Goal: Transaction & Acquisition: Purchase product/service

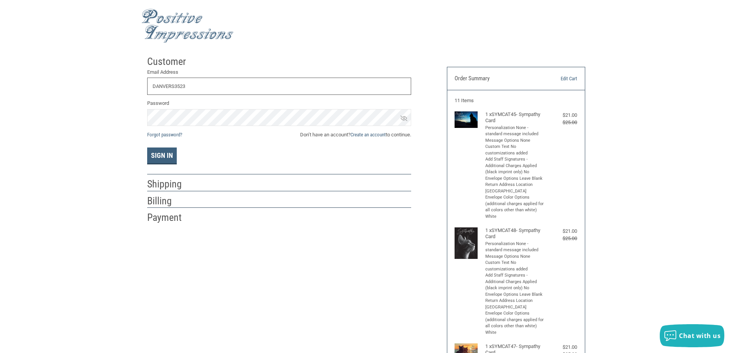
type input "DANVERS352"
drag, startPoint x: 186, startPoint y: 90, endPoint x: 143, endPoint y: 92, distance: 43.5
click at [141, 90] on div "Customer Returning Customer Email Address DANVERS352 Password Forgot password? …" at bounding box center [291, 138] width 300 height 173
type input "D"
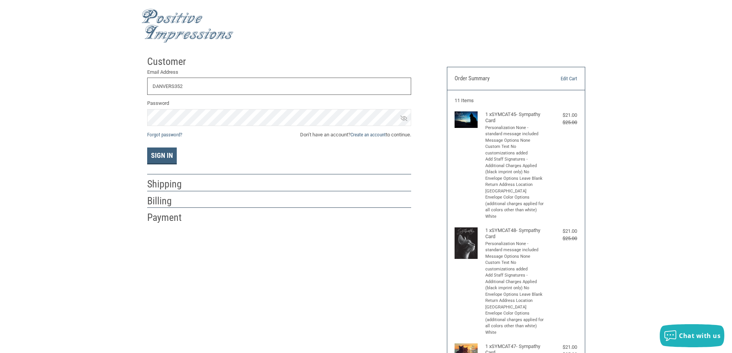
type input "DANVERS352"
drag, startPoint x: 188, startPoint y: 84, endPoint x: 117, endPoint y: 84, distance: 70.7
click at [190, 88] on input "[PERSON_NAME]" at bounding box center [279, 86] width 264 height 17
type input "[PERSON_NAME][EMAIL_ADDRESS][PERSON_NAME][DOMAIN_NAME]"
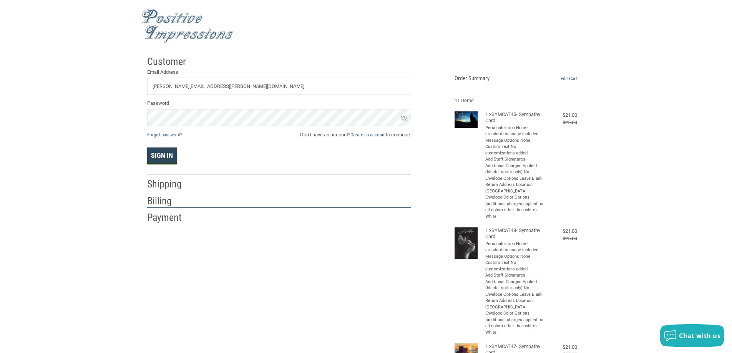
click at [153, 153] on button "Sign In" at bounding box center [162, 156] width 30 height 17
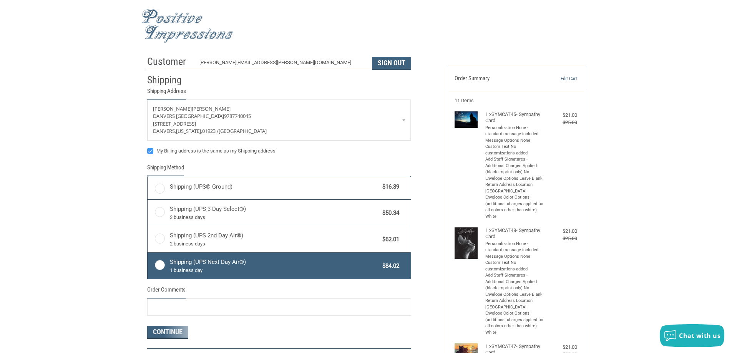
scroll to position [77, 0]
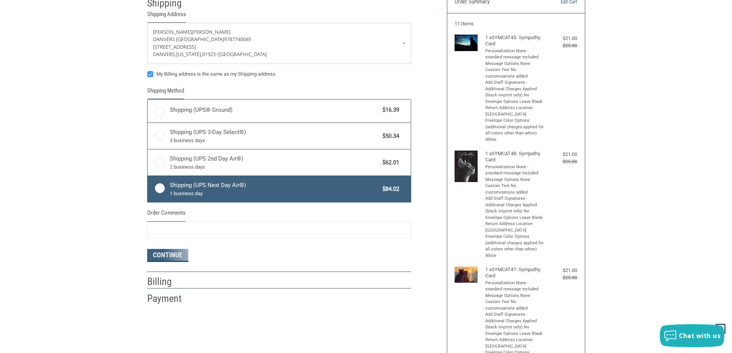
radio input "true"
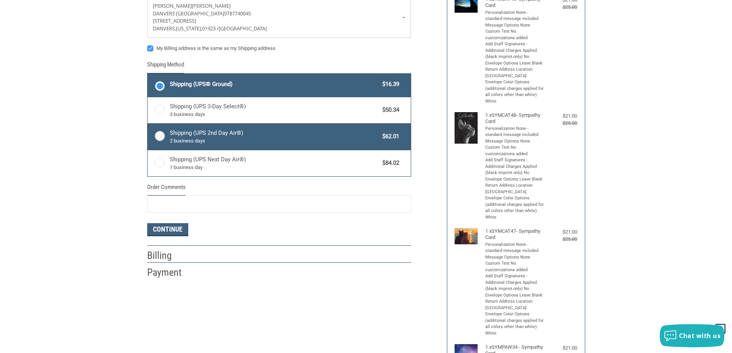
scroll to position [0, 0]
